Goal: Task Accomplishment & Management: Contribute content

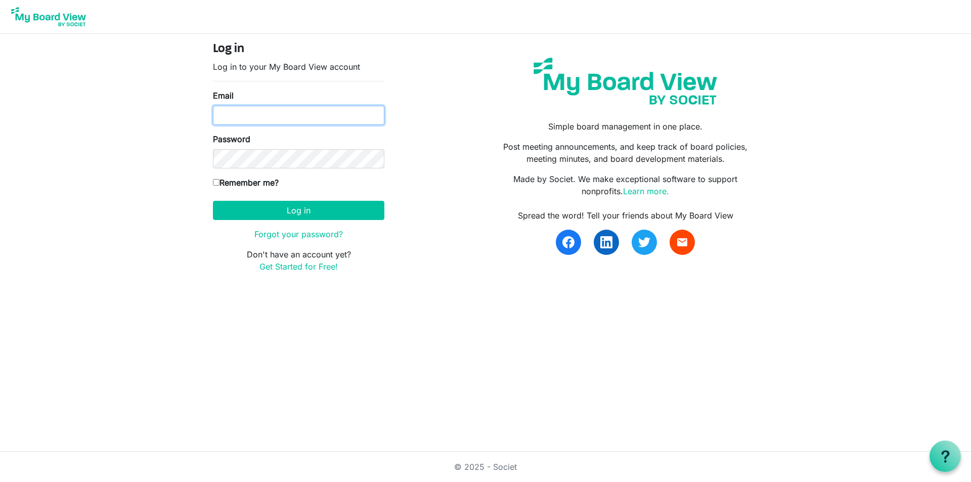
click at [343, 112] on input "Email" at bounding box center [298, 115] width 171 height 19
click at [354, 112] on input "madelinehicks@hotmail.com" at bounding box center [298, 115] width 171 height 19
drag, startPoint x: 354, startPoint y: 112, endPoint x: 126, endPoint y: 118, distance: 228.2
click at [127, 118] on body "Log in Log in to your My Board View account Email madelinehicks@hotmail.com Pas…" at bounding box center [485, 144] width 971 height 289
paste input "contact@huntercare.org.au"
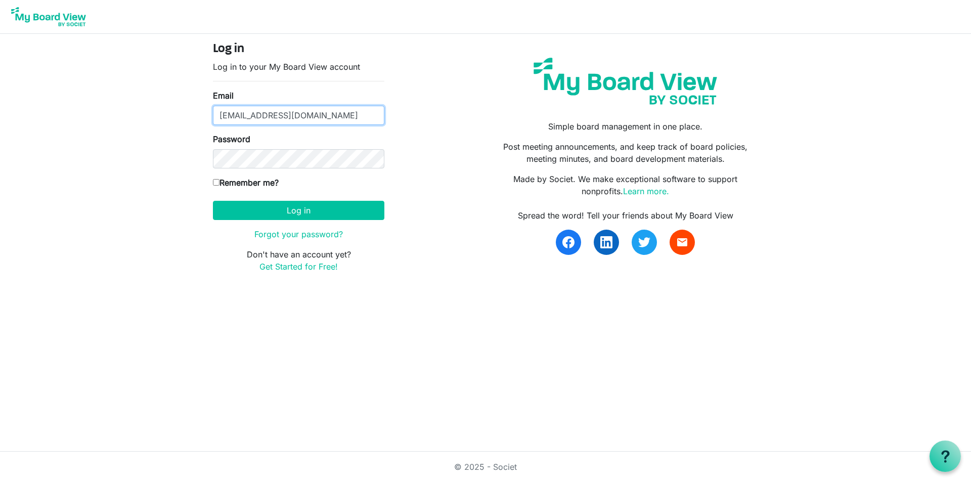
type input "contact@huntercare.org.au"
click at [172, 167] on body "Log in Log in to your My Board View account Email contact@huntercare.org.au Pas…" at bounding box center [485, 144] width 971 height 289
click at [310, 211] on button "Log in" at bounding box center [298, 210] width 171 height 19
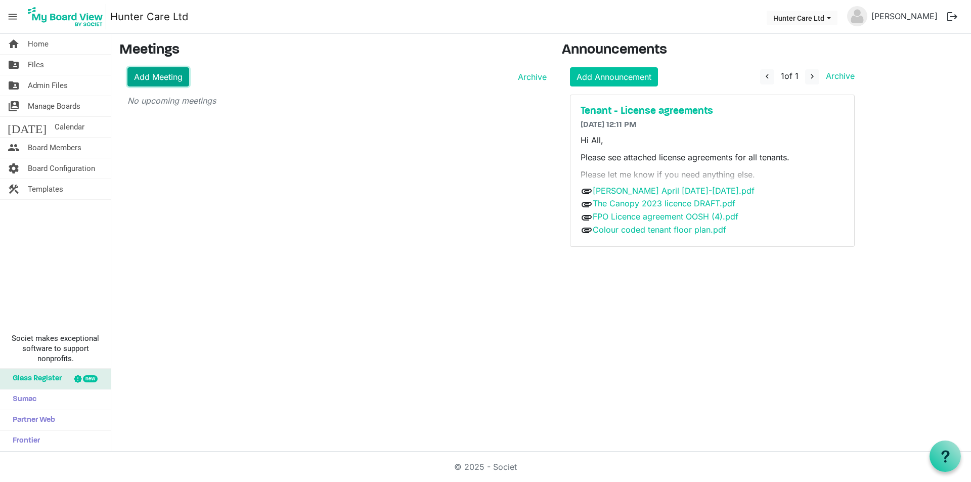
click at [144, 76] on link "Add Meeting" at bounding box center [158, 76] width 62 height 19
click at [642, 77] on link "Add Announcement" at bounding box center [614, 76] width 88 height 19
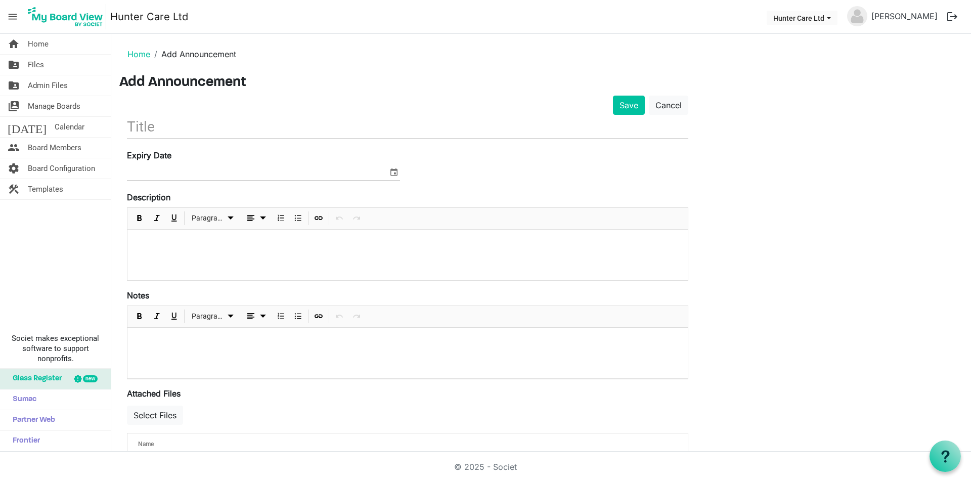
click at [150, 128] on input "text" at bounding box center [407, 127] width 561 height 24
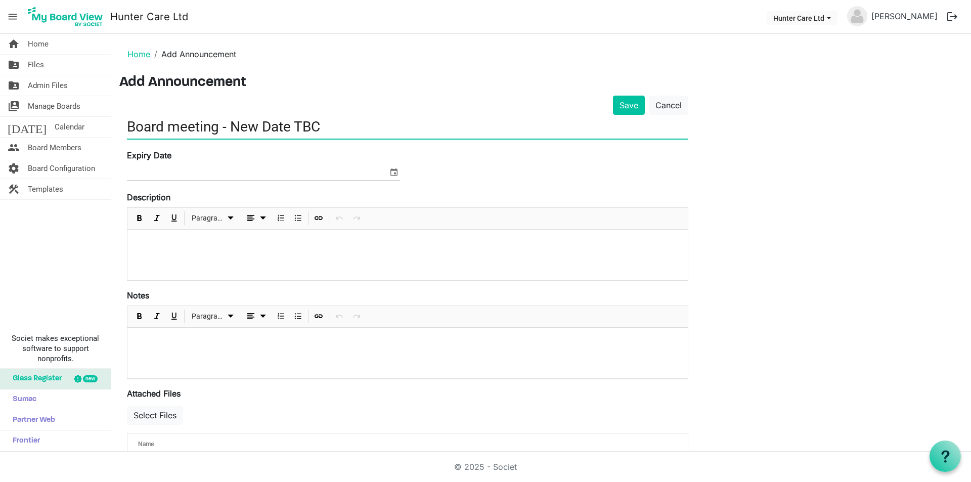
type input "Board meeting - New Date TBC"
click at [161, 241] on p at bounding box center [408, 243] width 544 height 11
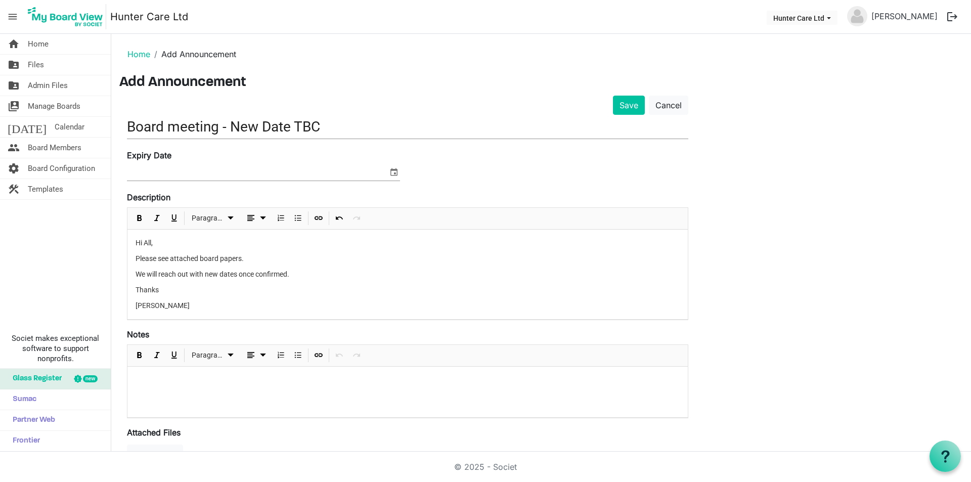
scroll to position [78, 0]
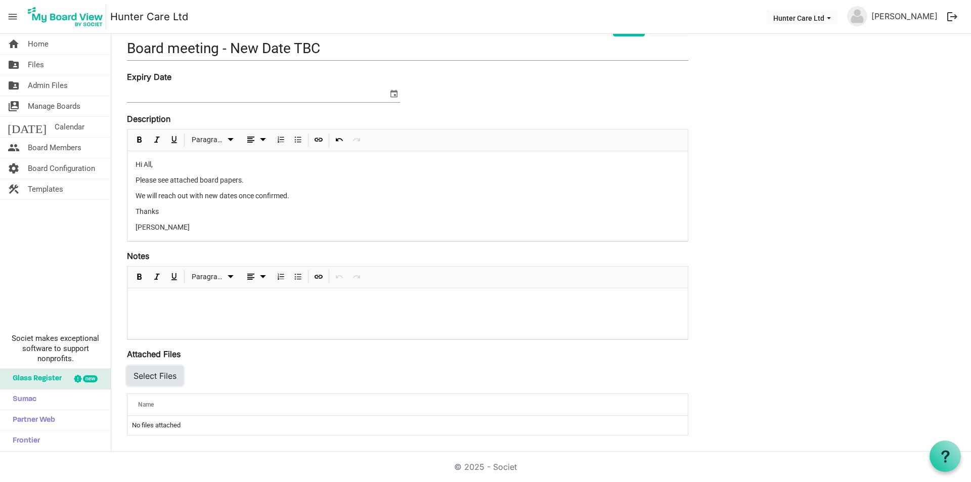
click at [152, 377] on button "Select Files" at bounding box center [155, 375] width 56 height 19
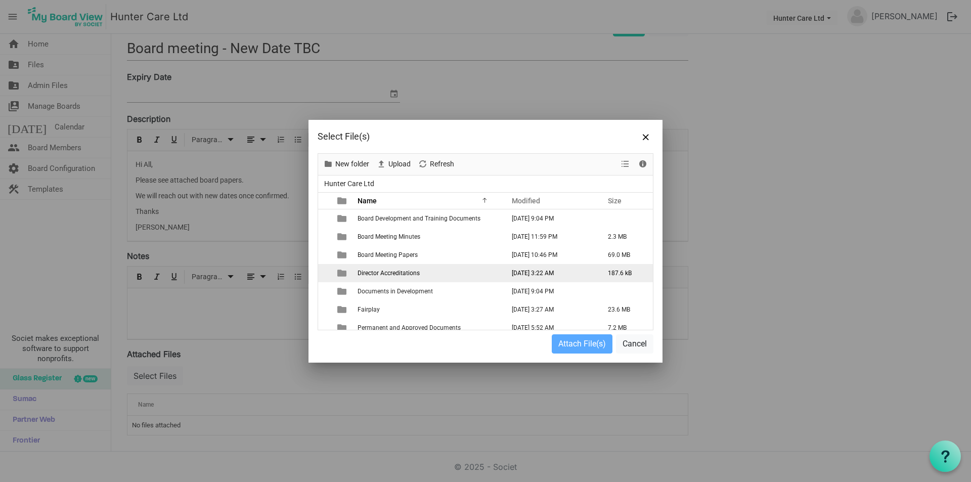
click at [428, 264] on td "Director Accreditations" at bounding box center [428, 273] width 147 height 18
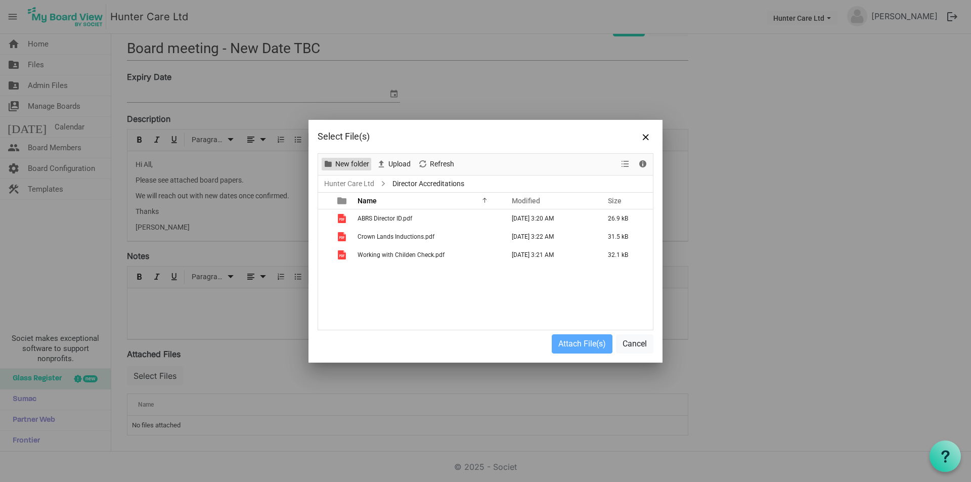
click at [362, 167] on span "New folder" at bounding box center [352, 164] width 36 height 13
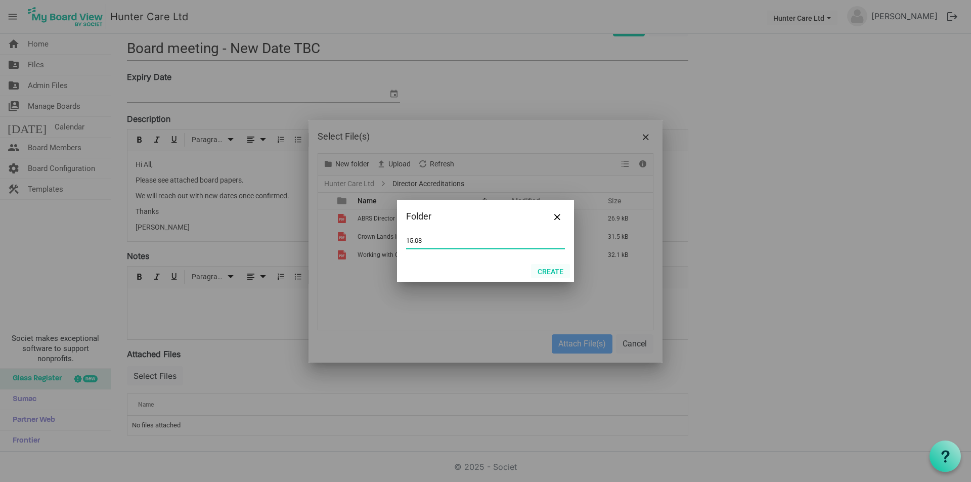
type input "15.08"
click at [558, 267] on button "Create" at bounding box center [550, 271] width 39 height 14
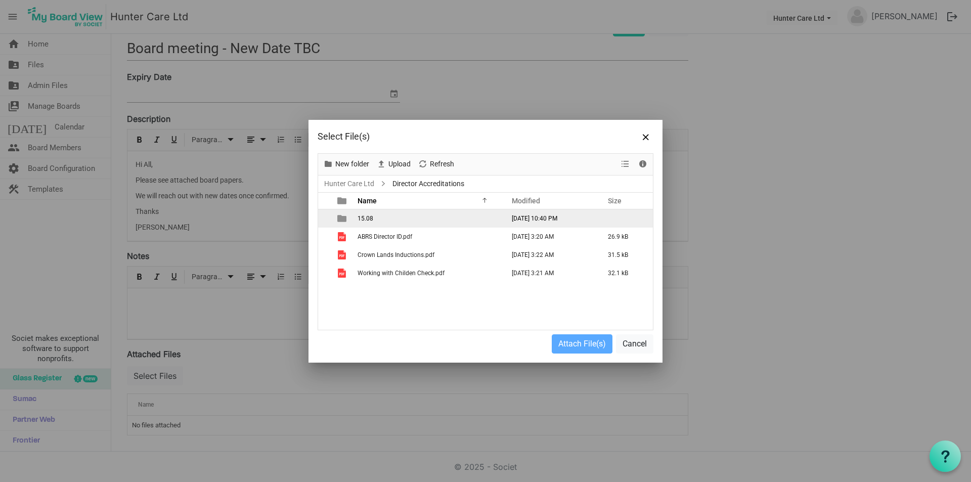
click at [401, 220] on td "15.08" at bounding box center [428, 218] width 147 height 18
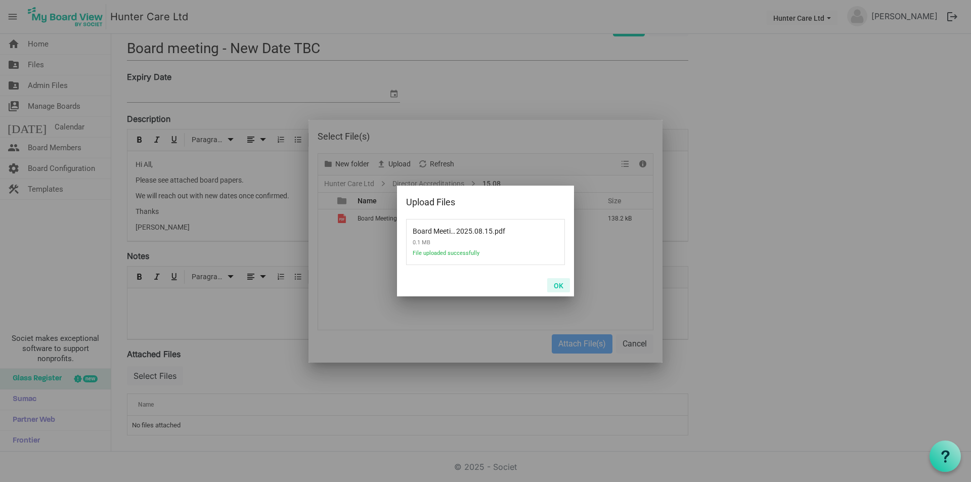
click at [563, 281] on button "OK" at bounding box center [558, 285] width 23 height 14
click at [562, 287] on button "OK" at bounding box center [558, 285] width 23 height 14
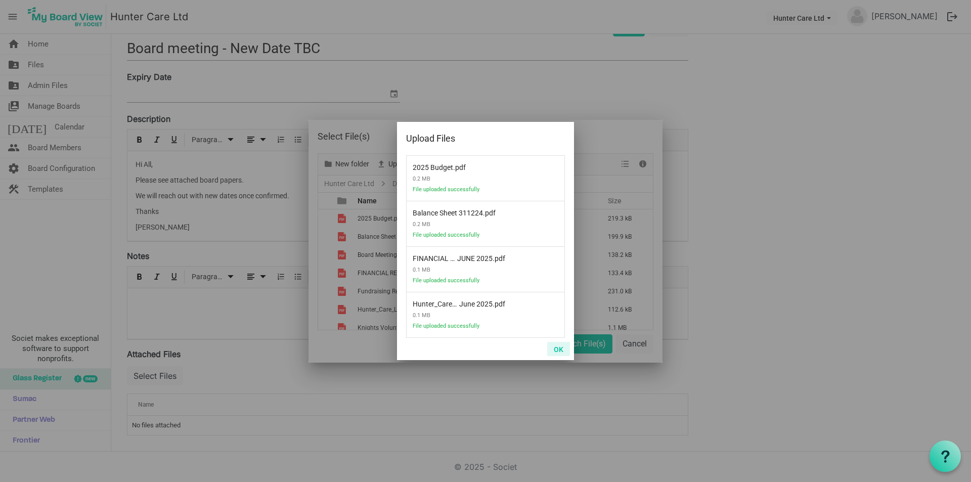
click at [565, 351] on button "OK" at bounding box center [558, 349] width 23 height 14
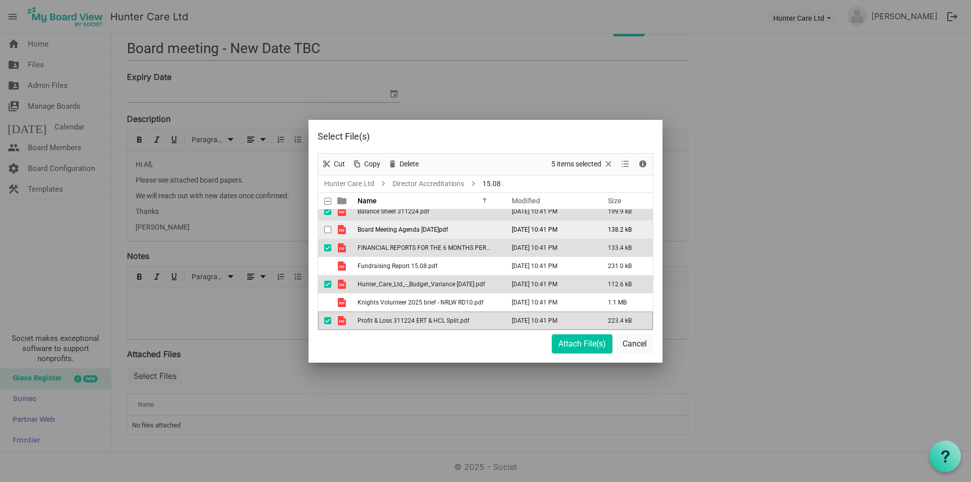
scroll to position [0, 0]
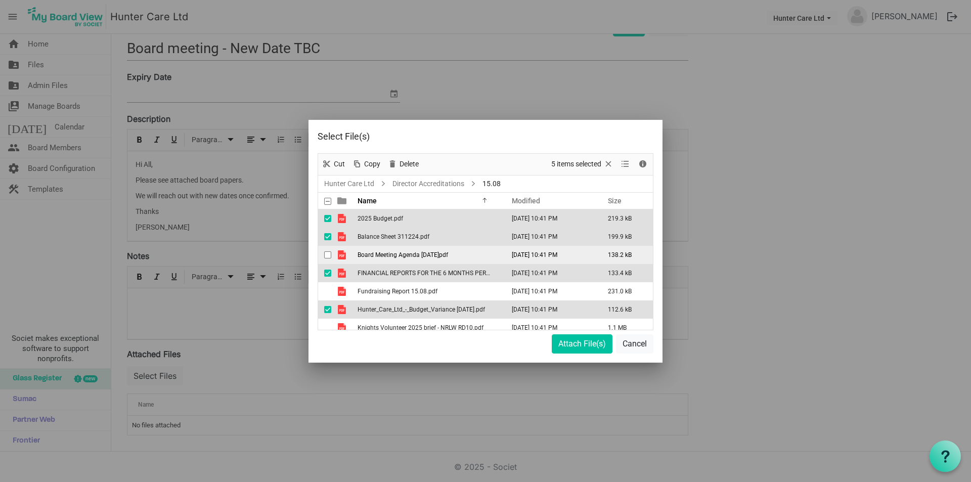
drag, startPoint x: 475, startPoint y: 258, endPoint x: 497, endPoint y: 250, distance: 23.0
click at [497, 250] on tr "Board Meeting Agenda 2025.08.15.pdf August 13, 2025 10:41 PM 138.2 kB" at bounding box center [485, 255] width 335 height 18
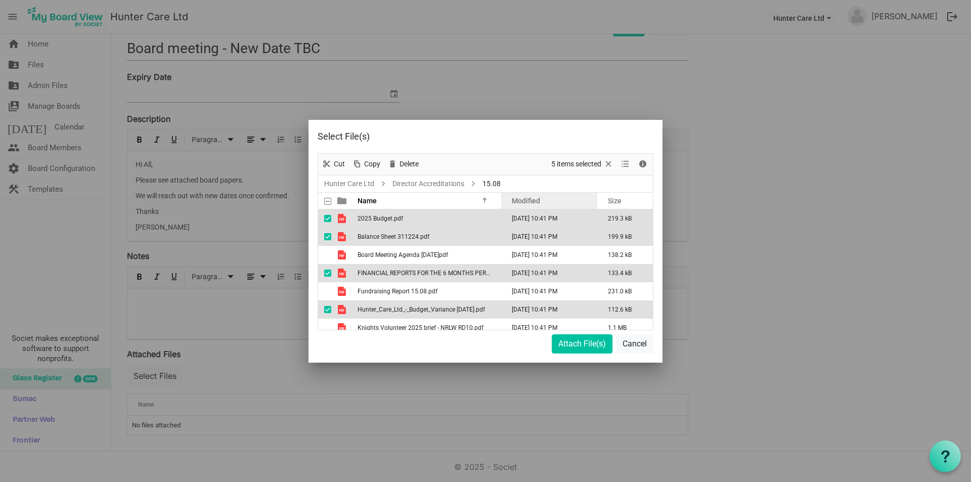
click at [538, 195] on div "Modified" at bounding box center [549, 200] width 82 height 15
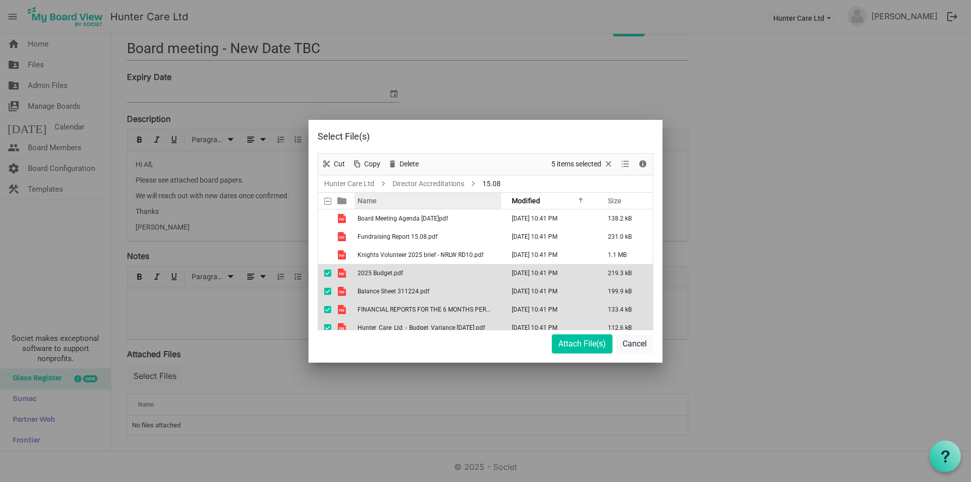
click at [418, 197] on div "Name" at bounding box center [424, 200] width 140 height 15
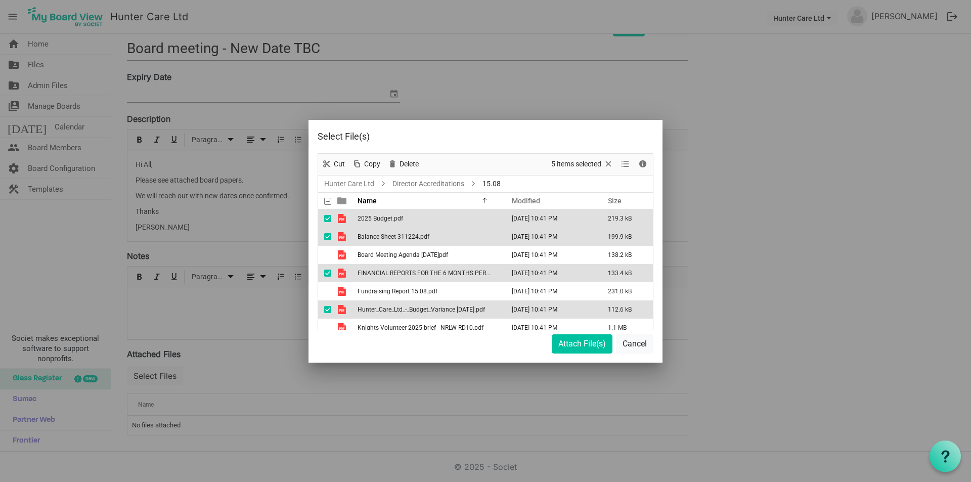
click at [325, 200] on span at bounding box center [327, 201] width 7 height 7
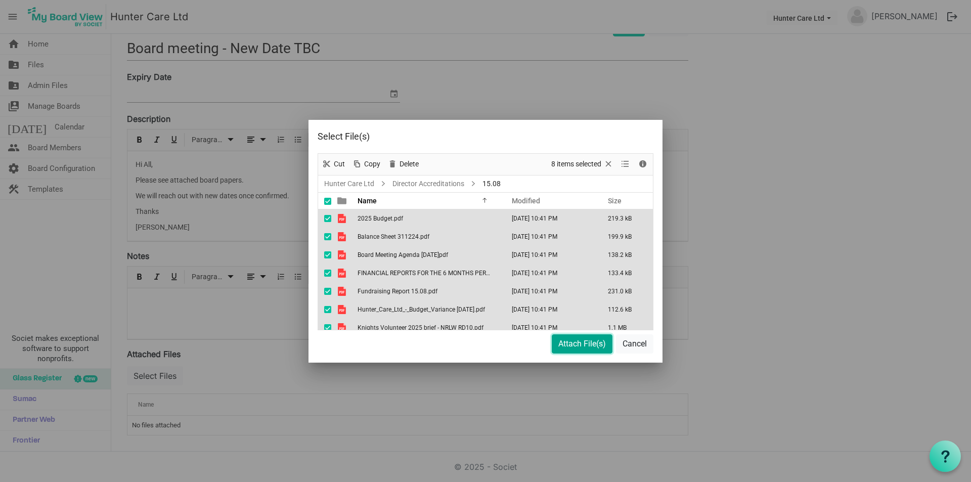
click at [584, 344] on button "Attach File(s)" at bounding box center [582, 343] width 61 height 19
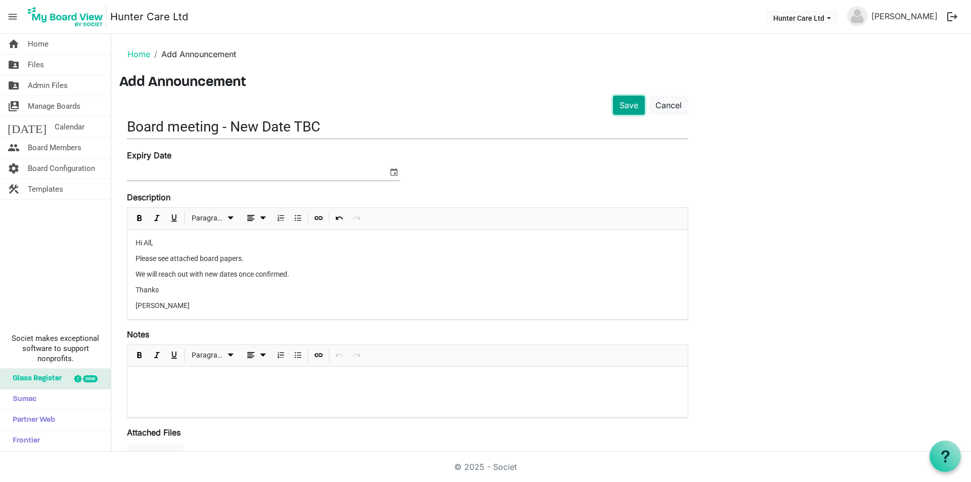
click at [630, 107] on button "Save" at bounding box center [629, 105] width 32 height 19
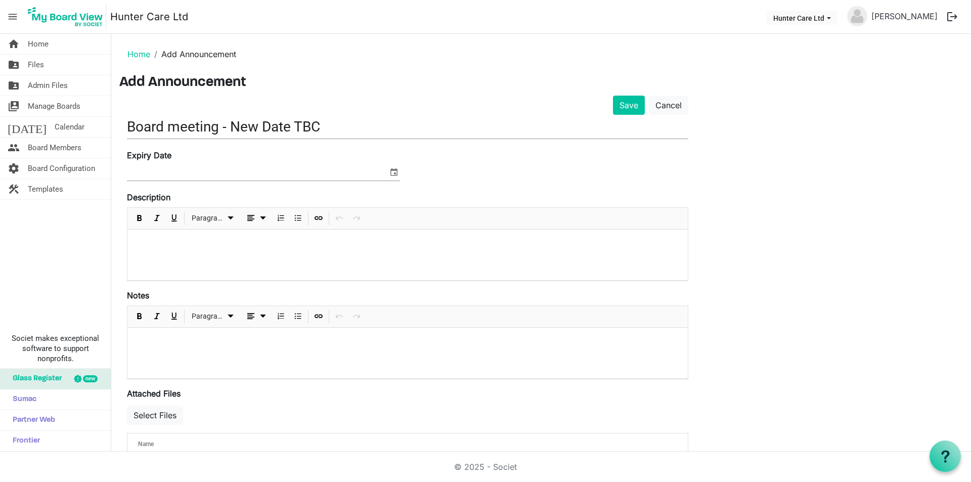
scroll to position [39, 0]
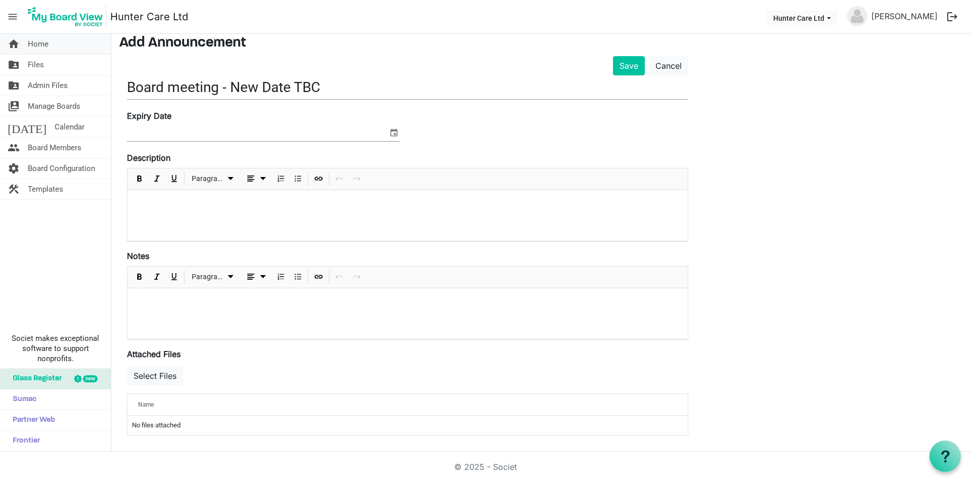
click at [71, 35] on link "home Home" at bounding box center [55, 44] width 111 height 20
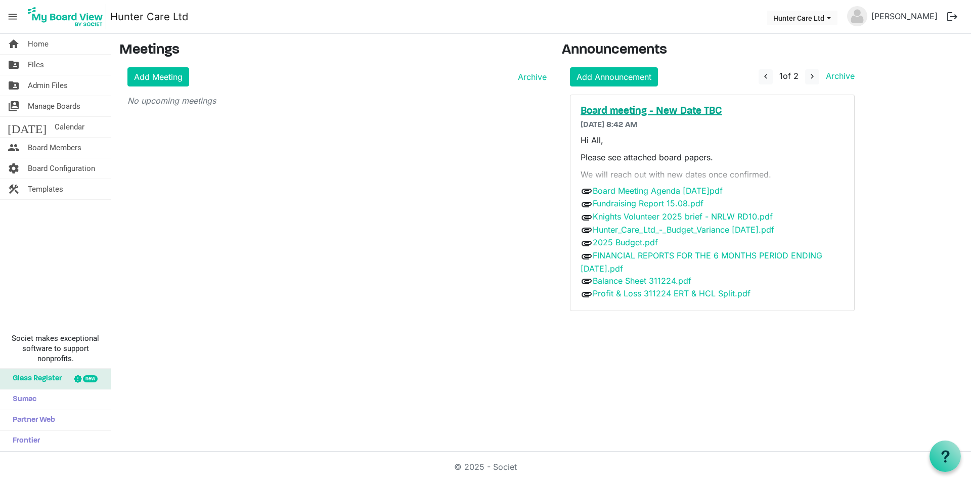
click at [713, 111] on h5 "Board meeting - New Date TBC" at bounding box center [712, 111] width 263 height 12
